Goal: Check status: Check status

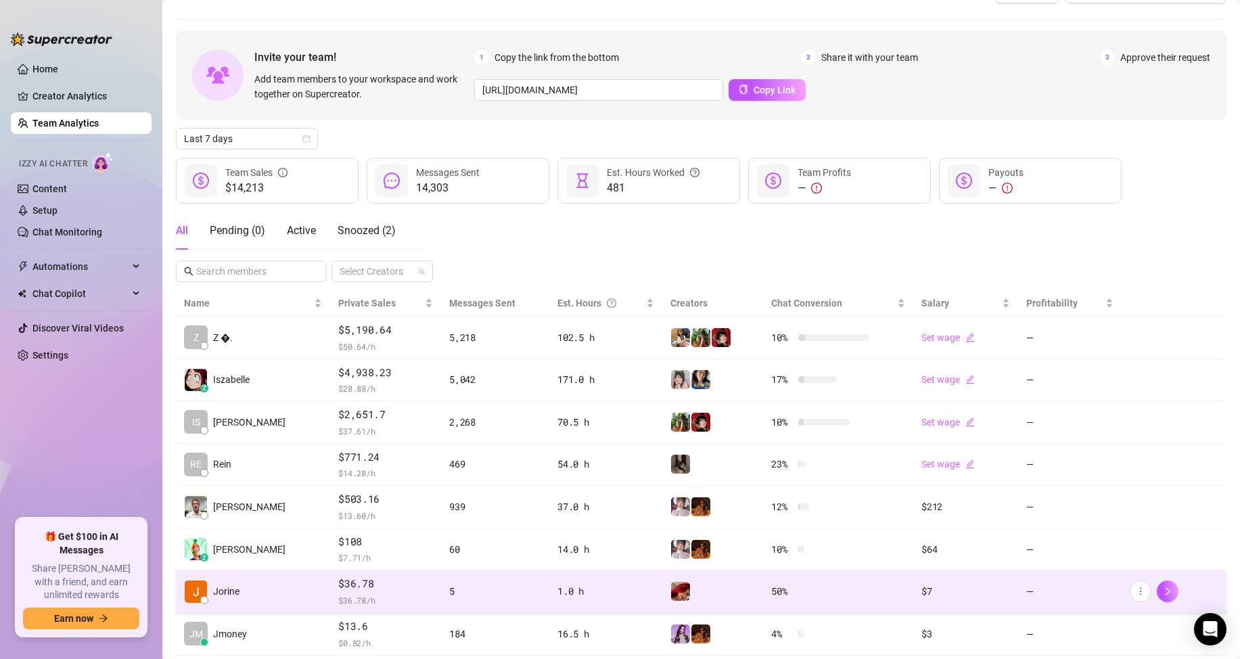
scroll to position [135, 0]
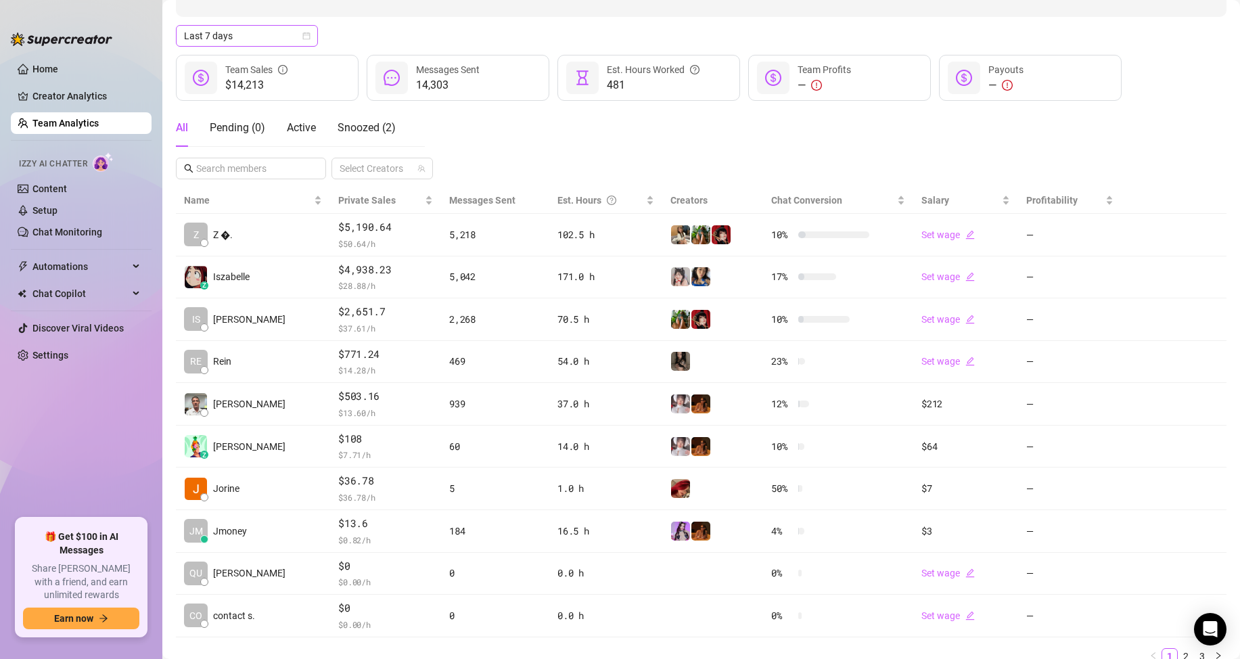
click at [246, 39] on span "Last 7 days" at bounding box center [247, 36] width 126 height 20
click at [256, 146] on div "Custom date" at bounding box center [247, 149] width 120 height 15
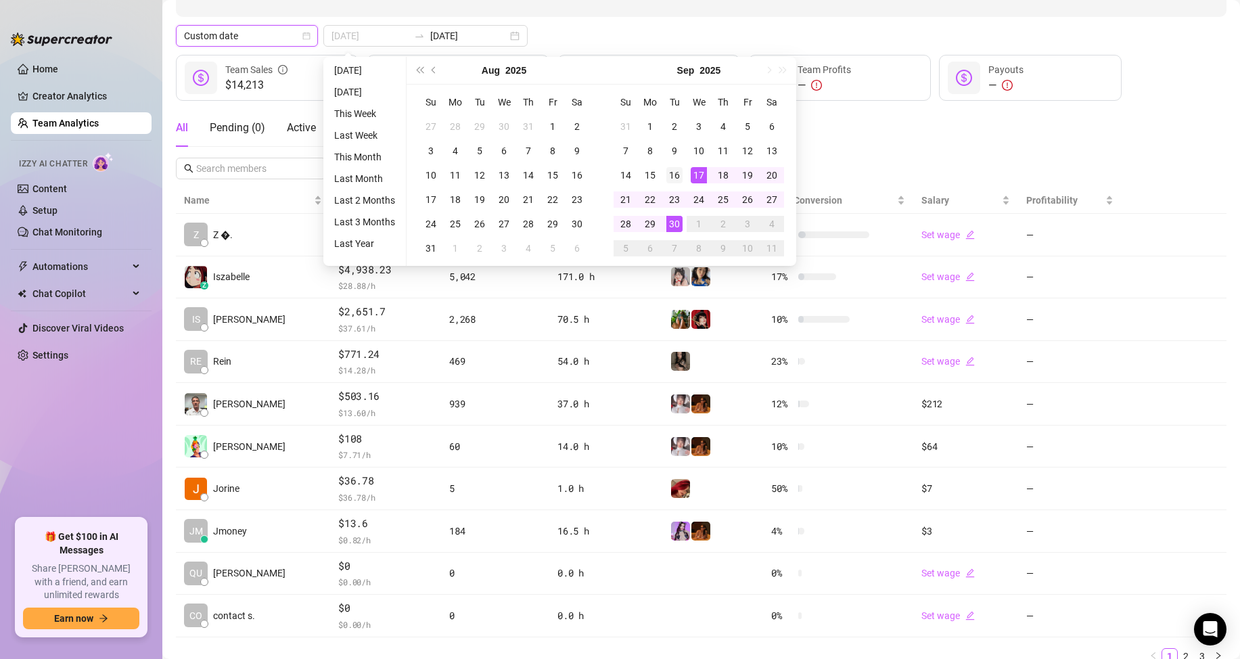
type input "[DATE]"
click at [679, 176] on div "16" at bounding box center [675, 175] width 16 height 16
type input "[DATE]"
click at [672, 220] on div "30" at bounding box center [675, 224] width 16 height 16
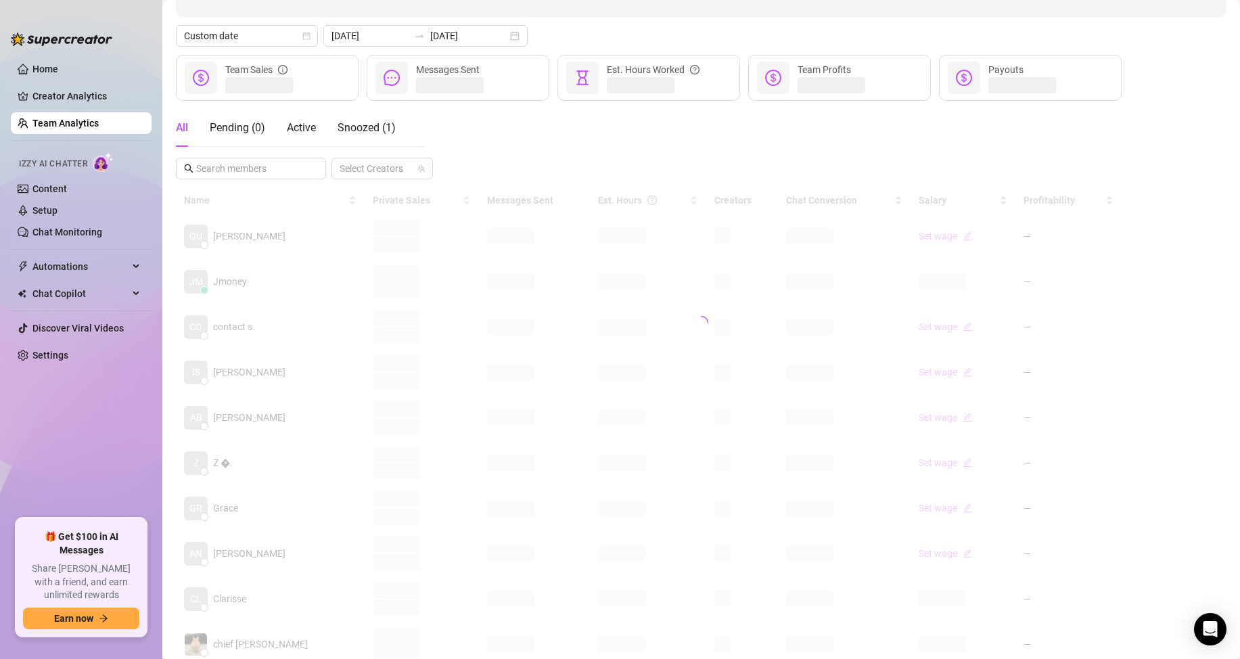
click at [859, 131] on div "All Pending ( 0 ) Active Snoozed ( 1 ) Select Creators" at bounding box center [701, 144] width 1051 height 70
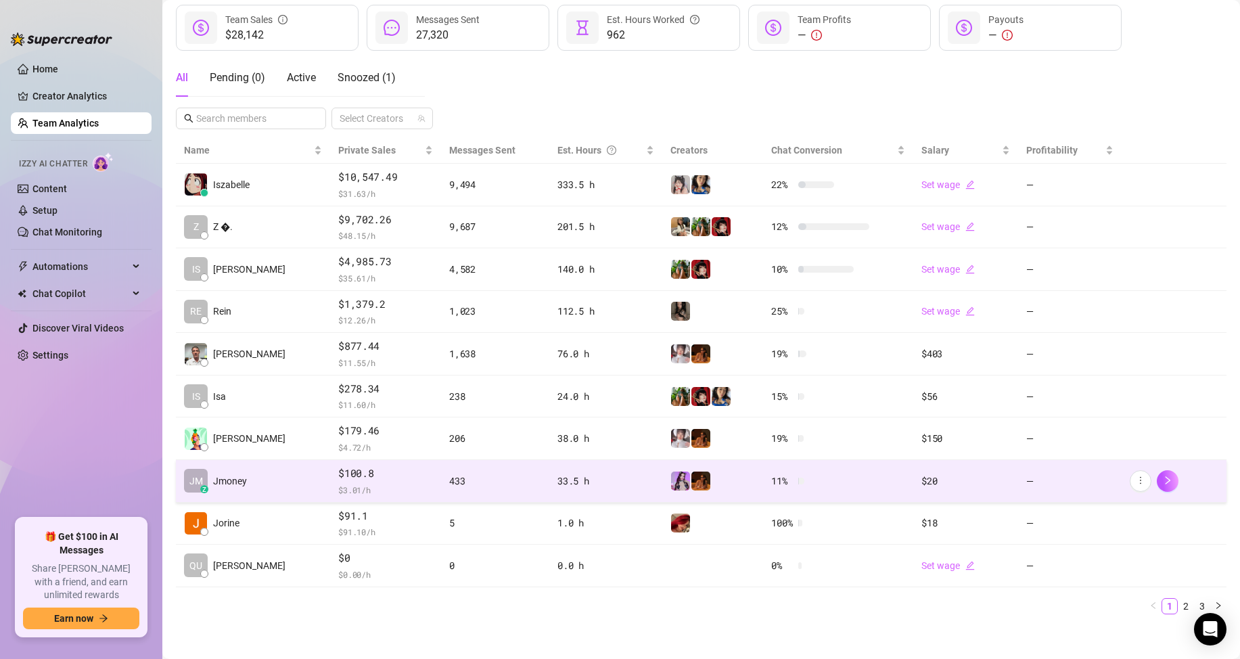
scroll to position [192, 0]
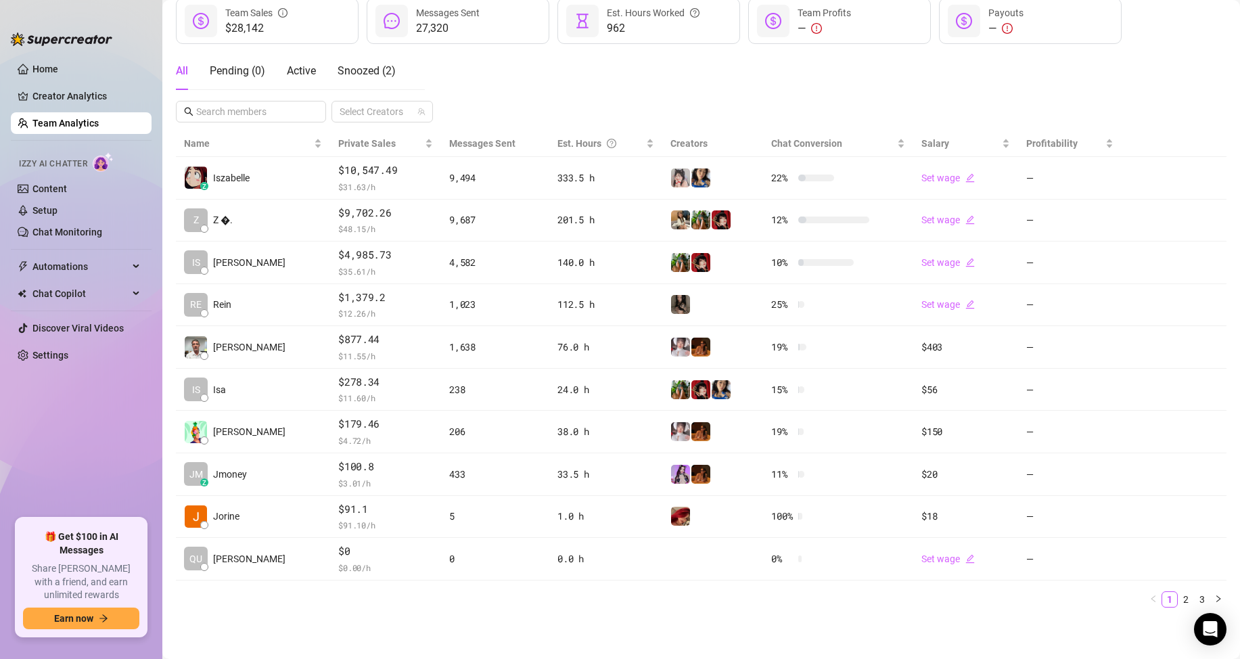
click at [508, 635] on main "Team 21 team members Export Manage Team & Permissions Invite your team! Add tea…" at bounding box center [701, 233] width 1078 height 851
